Goal: Task Accomplishment & Management: Use online tool/utility

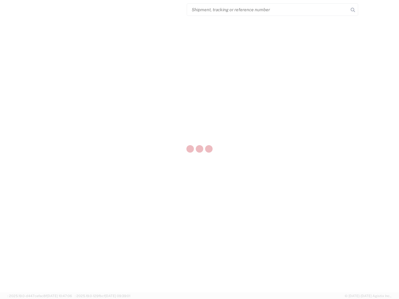
select select "US"
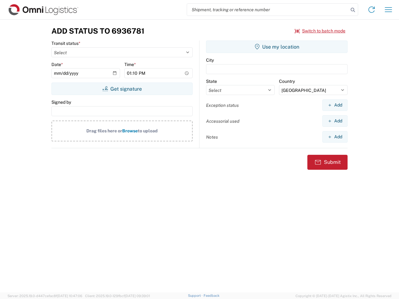
click at [268, 10] on input "search" at bounding box center [268, 10] width 162 height 12
click at [353, 10] on icon at bounding box center [353, 10] width 9 height 9
click at [372, 10] on icon at bounding box center [372, 10] width 10 height 10
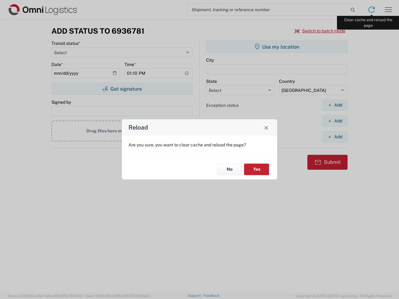
click at [389, 10] on div "Reload Are you sure, you want to clear cache and reload the page? No Yes" at bounding box center [199, 149] width 399 height 299
click at [320, 31] on div "Reload Are you sure, you want to clear cache and reload the page? No Yes" at bounding box center [199, 149] width 399 height 299
click at [122, 89] on div "Reload Are you sure, you want to clear cache and reload the page? No Yes" at bounding box center [199, 149] width 399 height 299
click at [277, 47] on div "Reload Are you sure, you want to clear cache and reload the page? No Yes" at bounding box center [199, 149] width 399 height 299
click at [335, 105] on div "Reload Are you sure, you want to clear cache and reload the page? No Yes" at bounding box center [199, 149] width 399 height 299
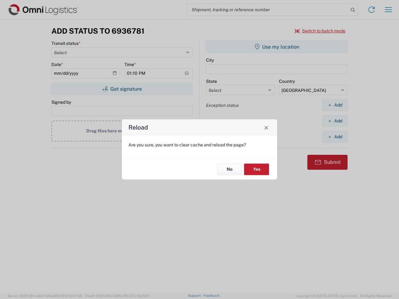
click at [335, 121] on div "Reload Are you sure, you want to clear cache and reload the page? No Yes" at bounding box center [199, 149] width 399 height 299
click at [335, 137] on div "Reload Are you sure, you want to clear cache and reload the page? No Yes" at bounding box center [199, 149] width 399 height 299
